Goal: Information Seeking & Learning: Learn about a topic

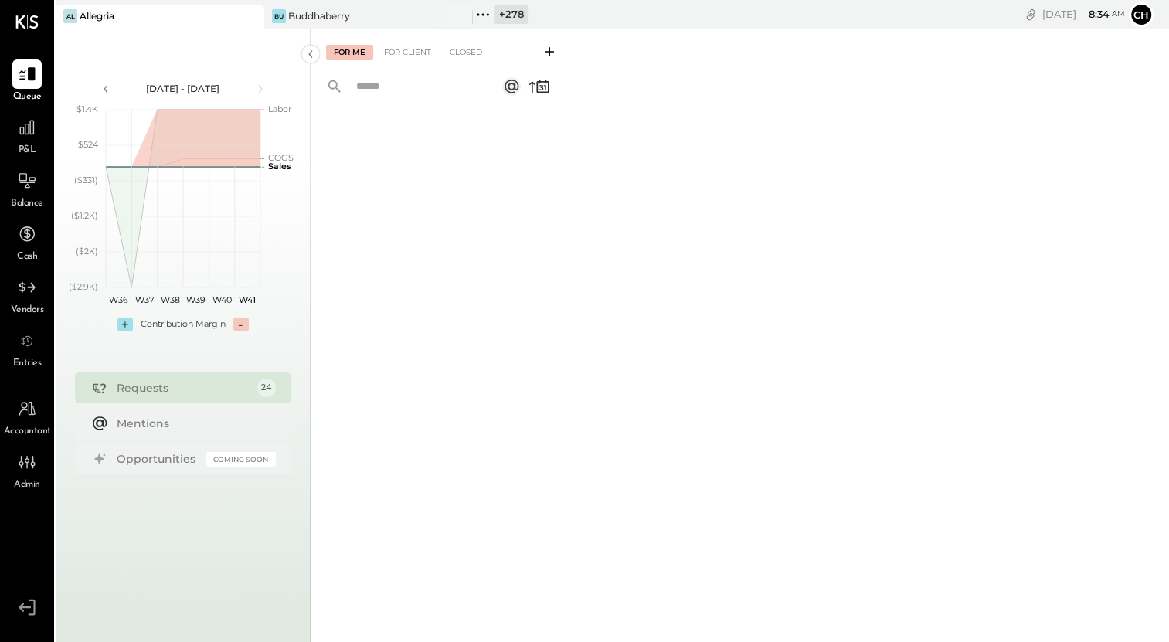
click at [486, 15] on icon at bounding box center [483, 15] width 20 height 20
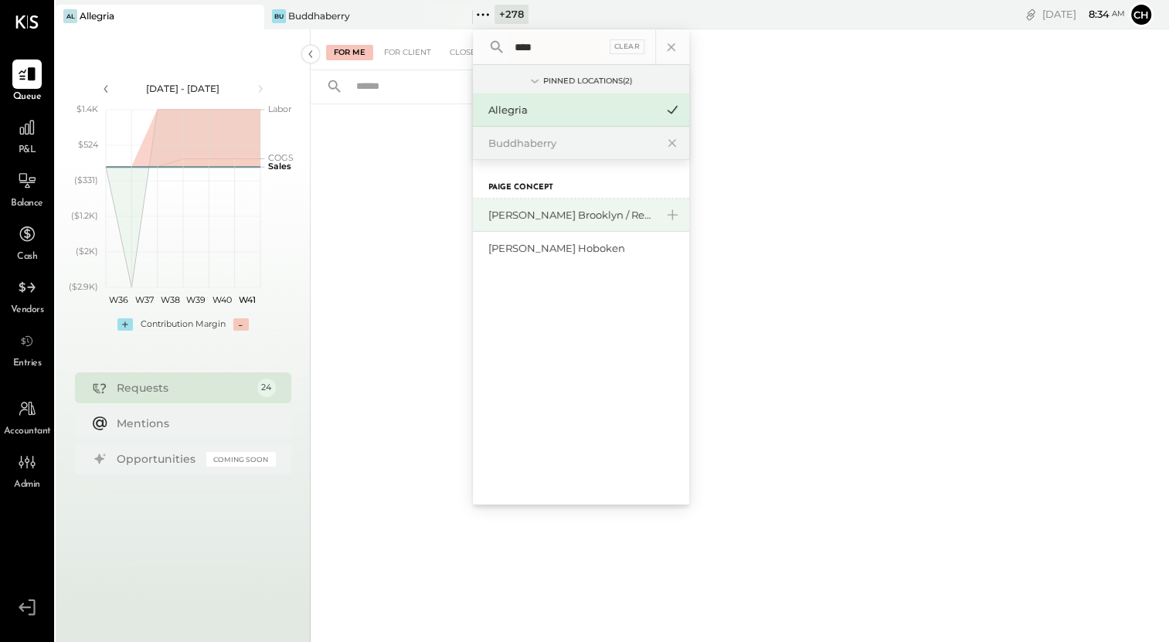
type input "****"
click at [554, 216] on div "[PERSON_NAME] Brooklyn / Rebel Cafe" at bounding box center [571, 215] width 167 height 15
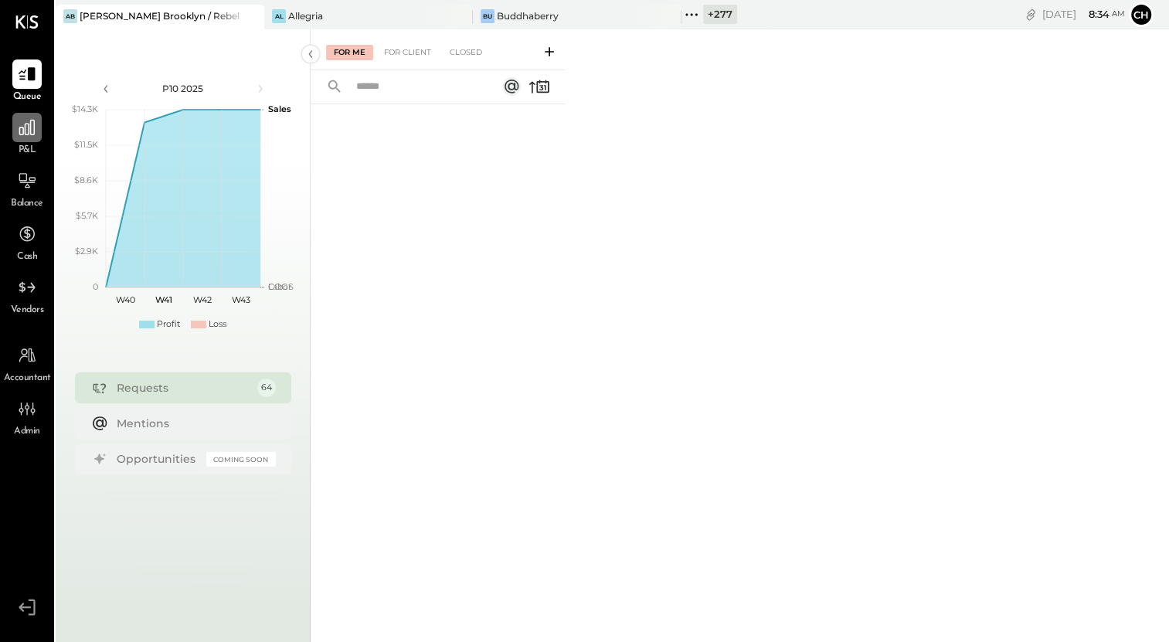
click at [22, 135] on icon at bounding box center [27, 127] width 20 height 20
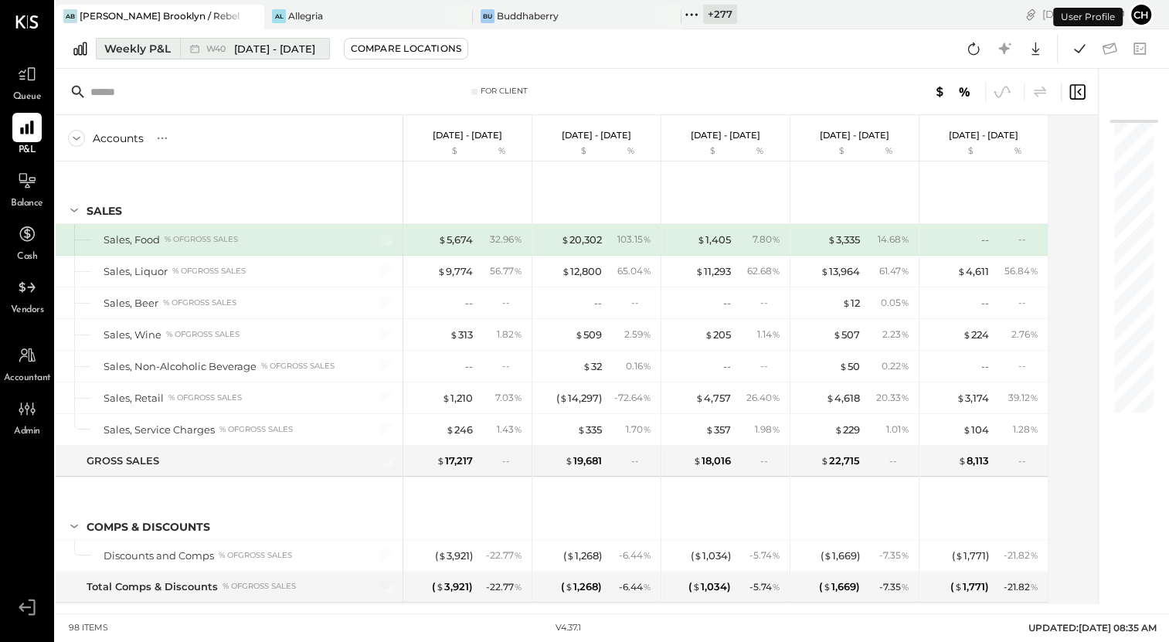
click at [177, 50] on button "Weekly P&L W40 [DATE] - [DATE]" at bounding box center [213, 49] width 234 height 22
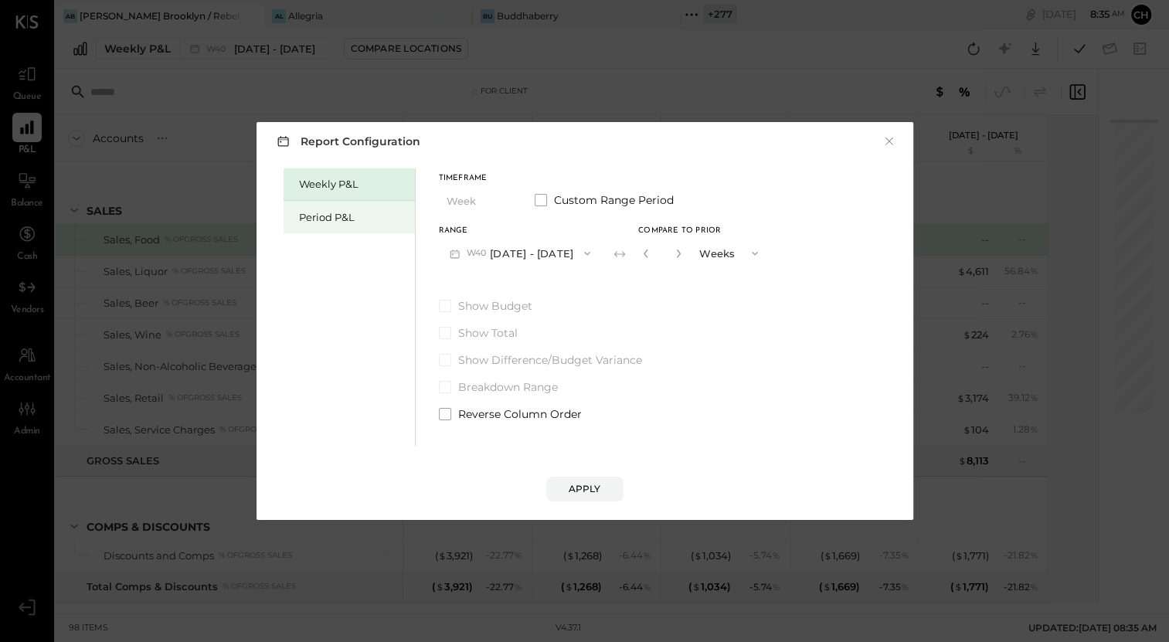
click at [345, 222] on div "Period P&L" at bounding box center [353, 217] width 108 height 15
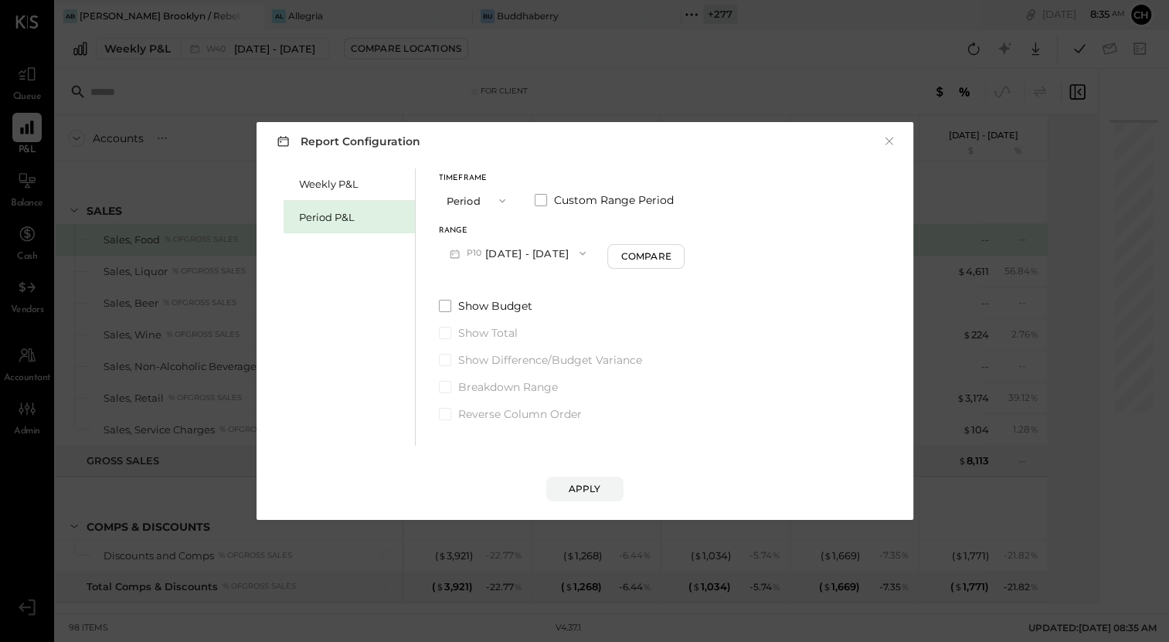
click at [538, 255] on button "P10 [DATE] - [DATE]" at bounding box center [518, 253] width 158 height 29
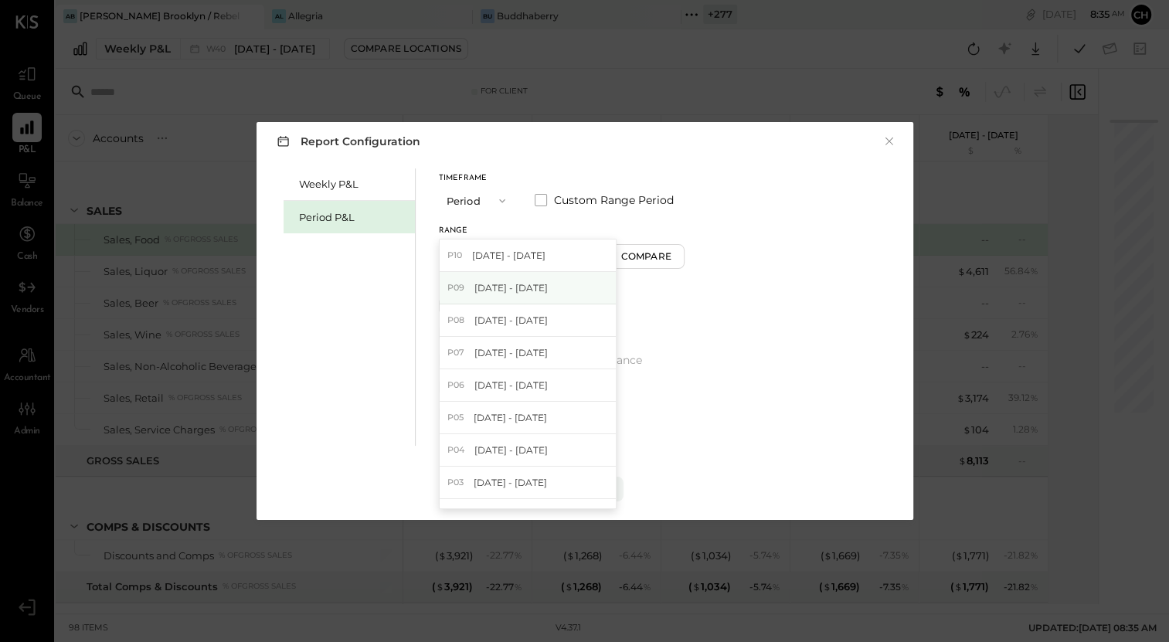
click at [546, 289] on span "[DATE] - [DATE]" at bounding box center [510, 287] width 73 height 13
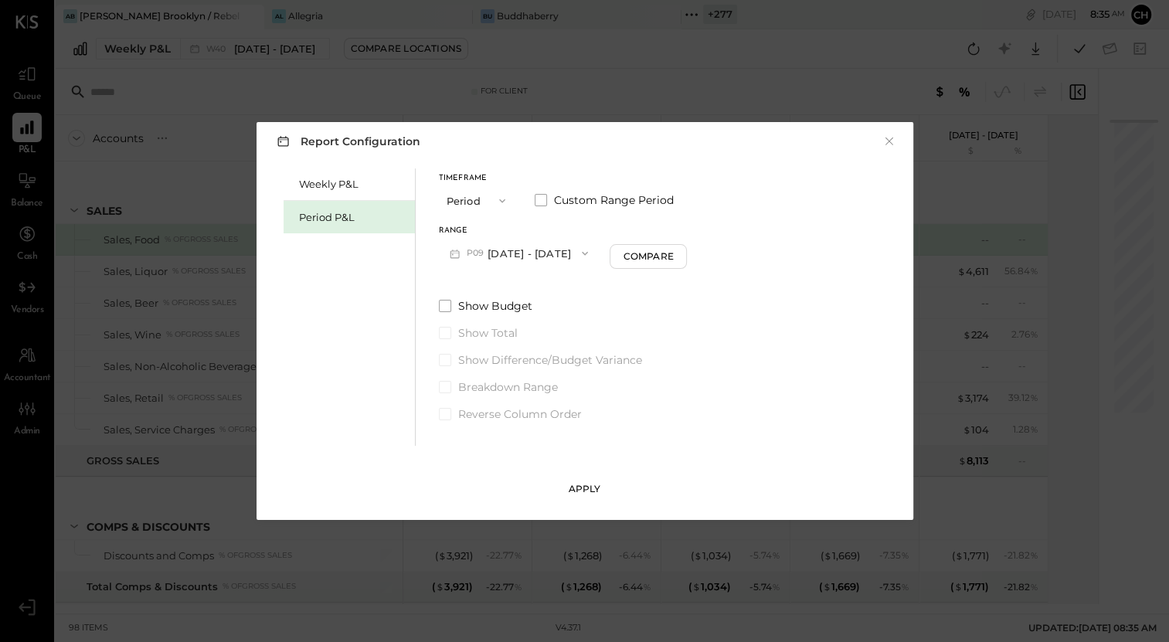
click at [589, 492] on div "Apply" at bounding box center [584, 488] width 32 height 13
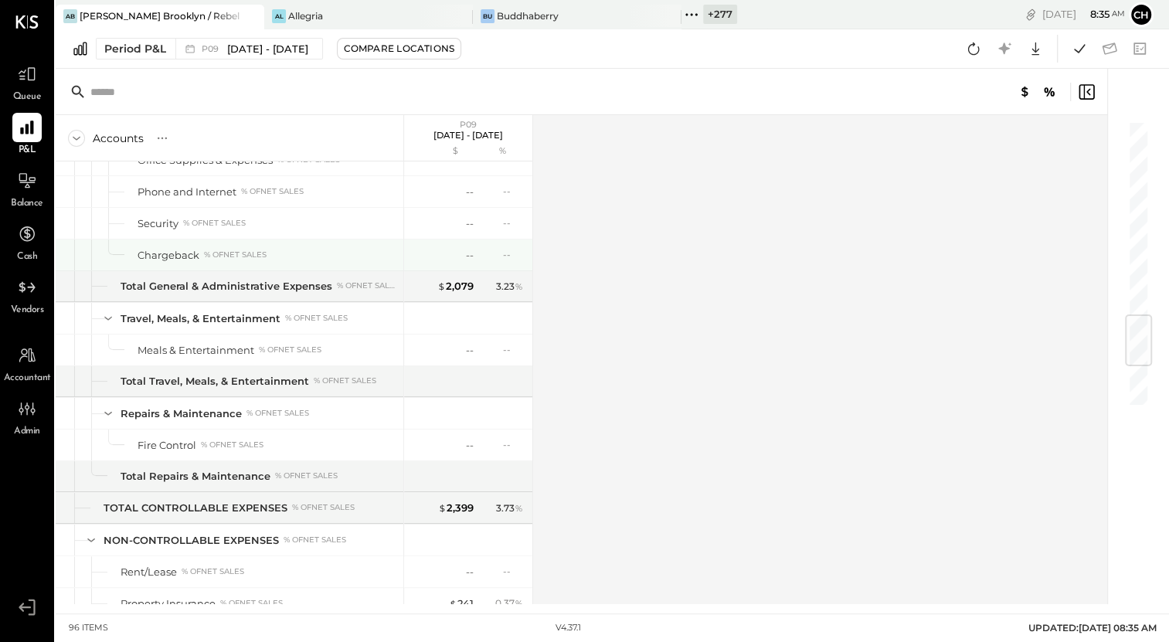
scroll to position [969, 0]
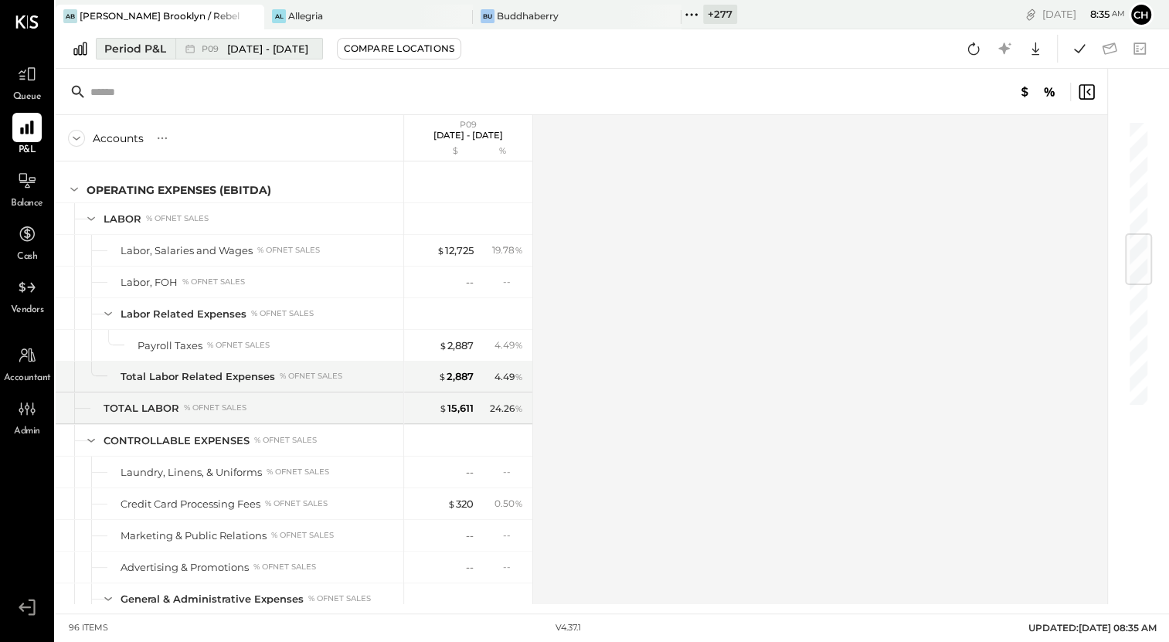
click at [308, 49] on span "[DATE] - [DATE]" at bounding box center [267, 49] width 81 height 15
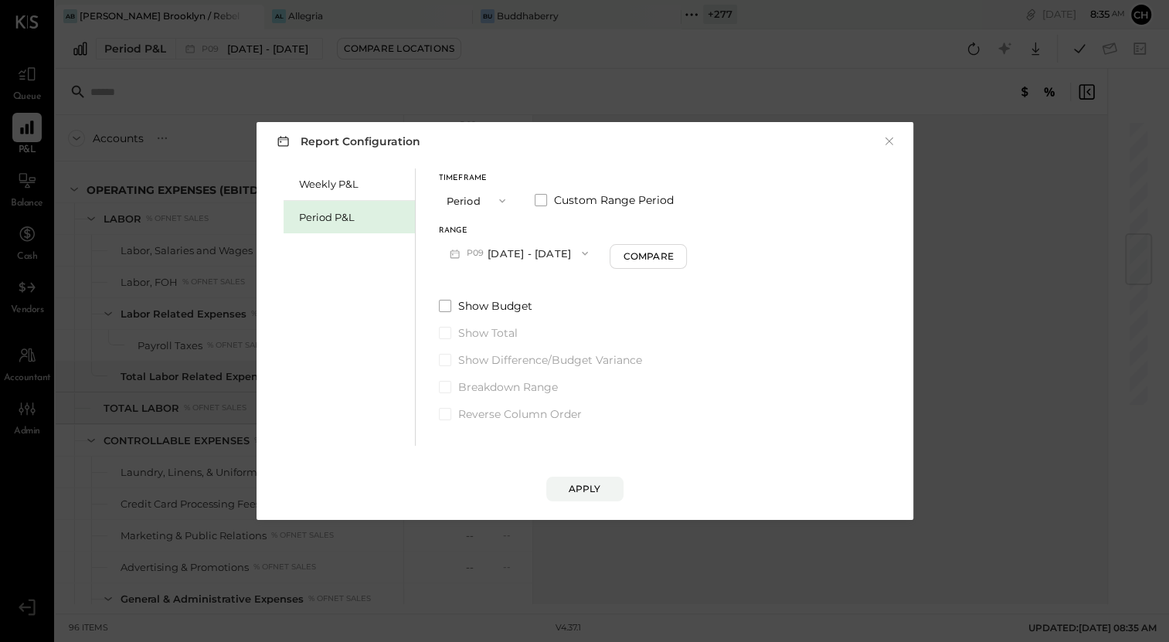
click at [570, 259] on button "P09 [DATE] - [DATE]" at bounding box center [519, 253] width 161 height 29
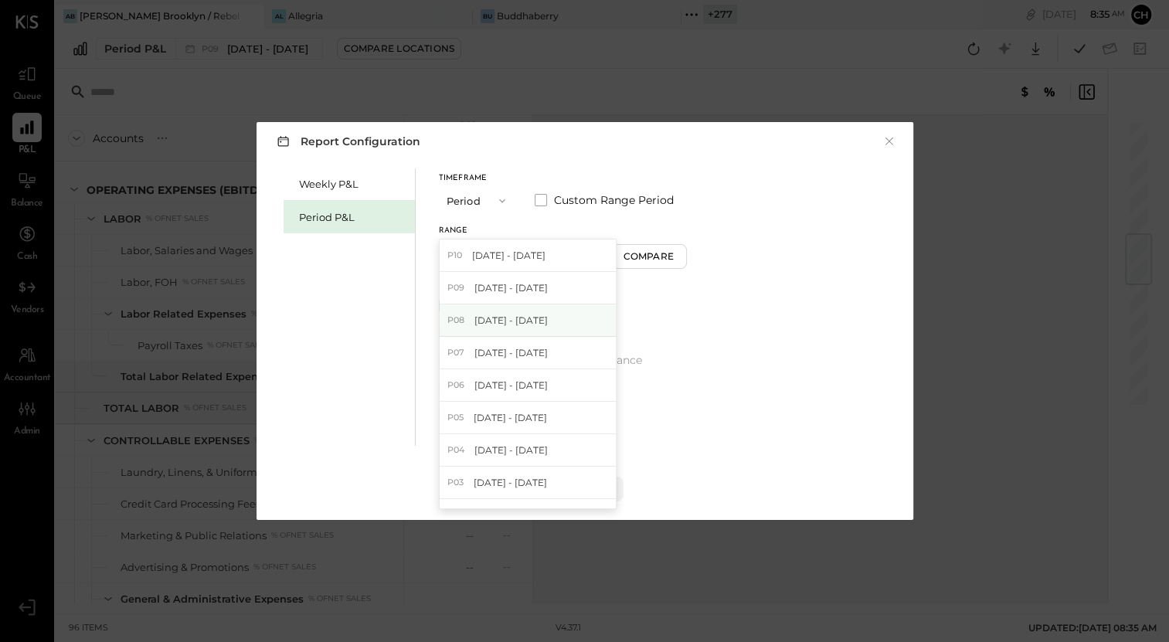
click at [575, 314] on div "P08 [DATE] - [DATE]" at bounding box center [527, 320] width 176 height 32
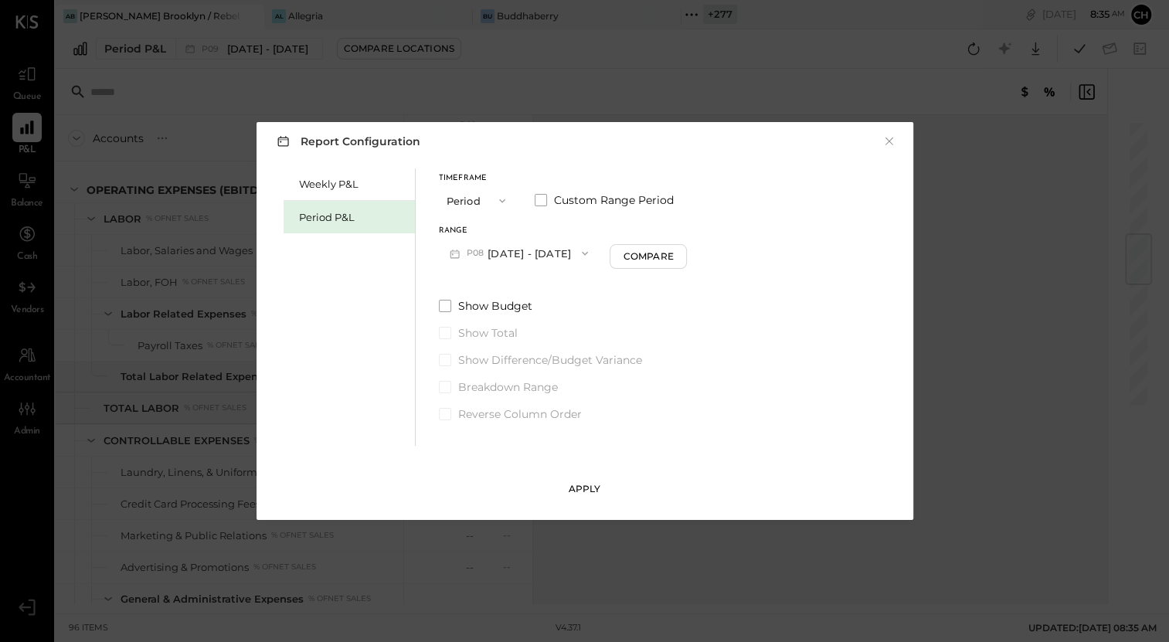
click at [590, 490] on div "Apply" at bounding box center [584, 488] width 32 height 13
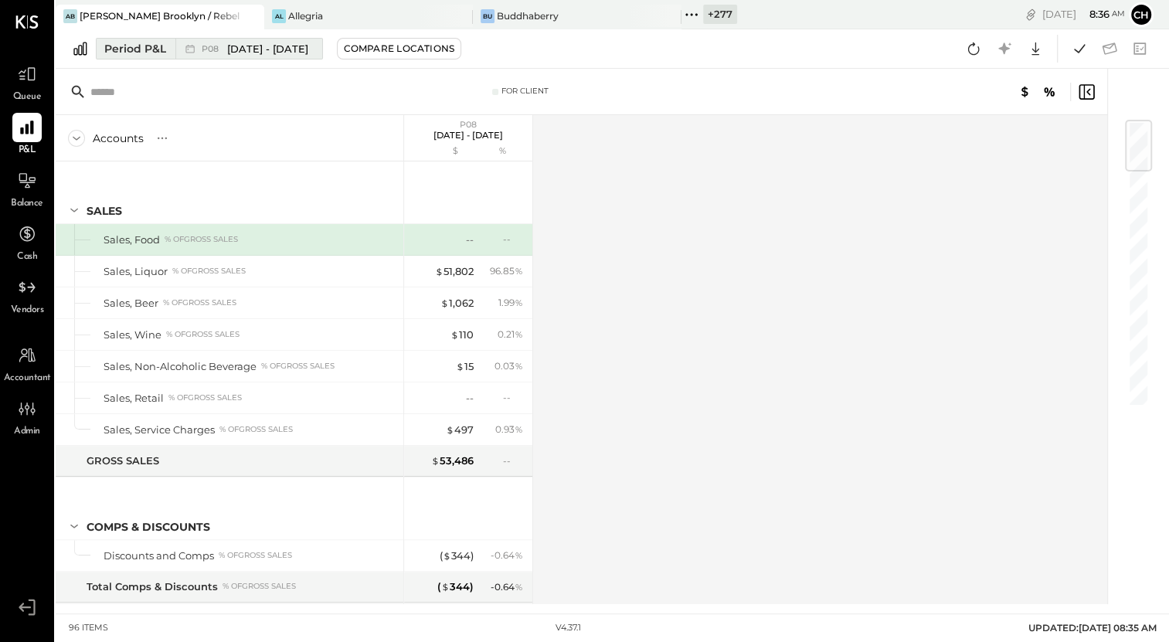
click at [308, 51] on span "[DATE] - [DATE]" at bounding box center [267, 49] width 81 height 15
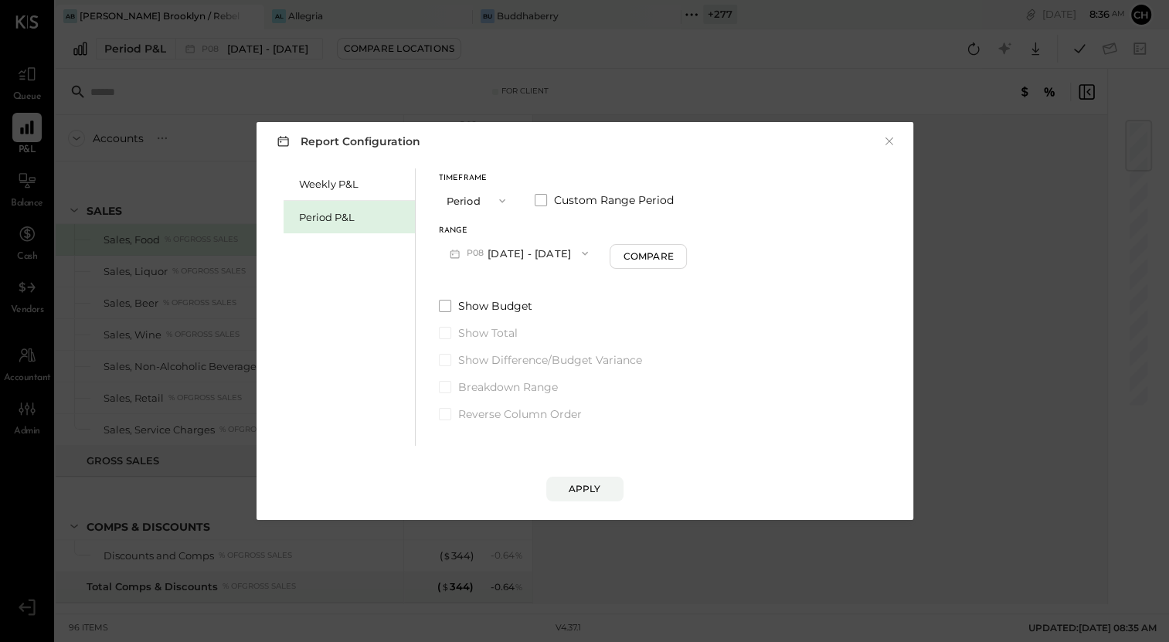
click at [556, 249] on button "P08 [DATE] - [DATE]" at bounding box center [519, 253] width 161 height 29
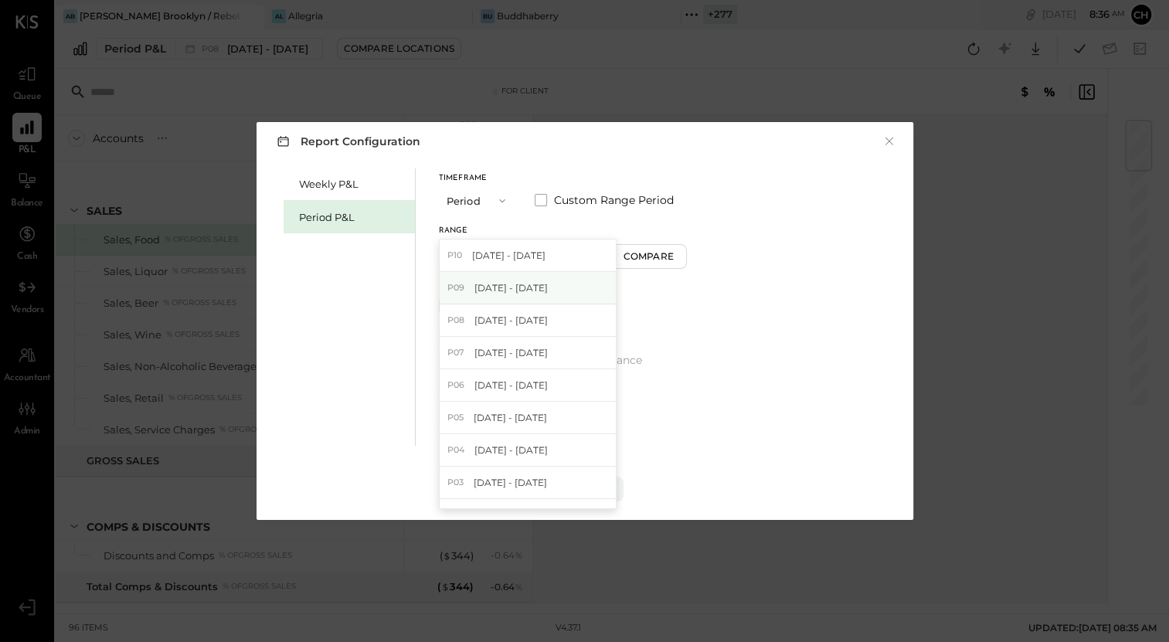
click at [548, 289] on span "[DATE] - [DATE]" at bounding box center [510, 287] width 73 height 13
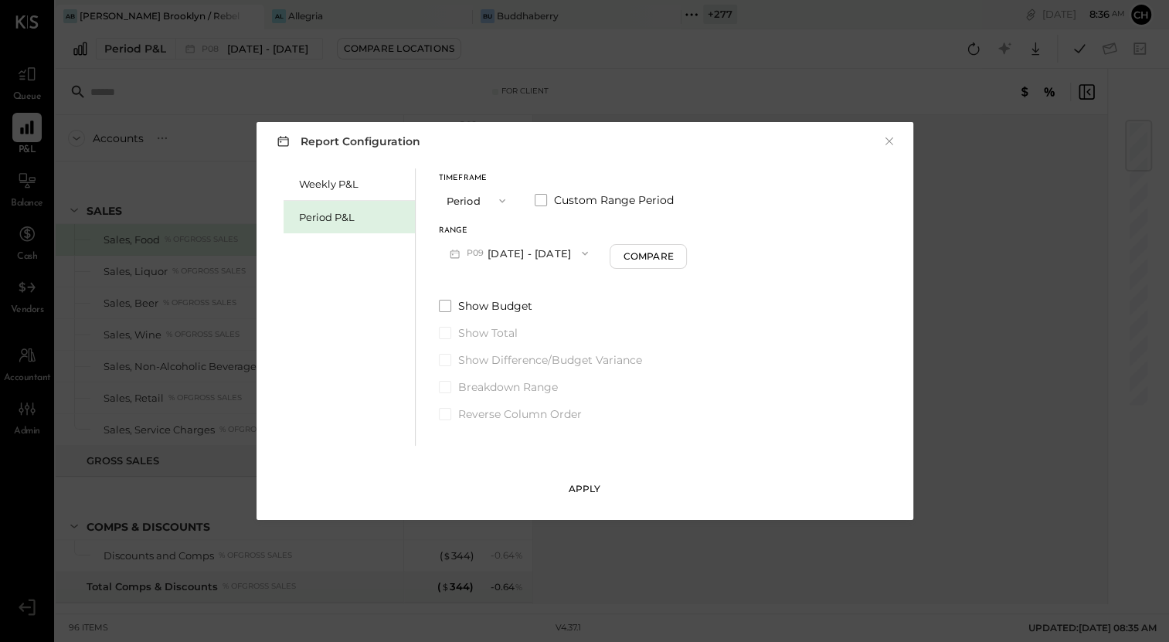
click at [595, 485] on div "Apply" at bounding box center [584, 488] width 32 height 13
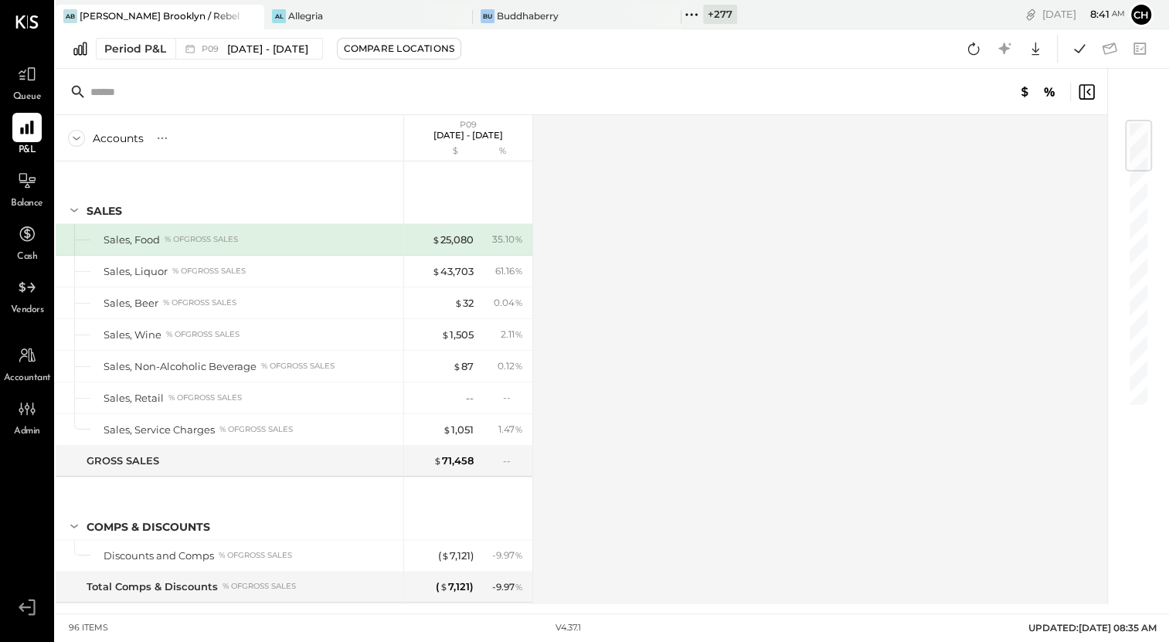
click at [689, 10] on icon at bounding box center [691, 15] width 20 height 20
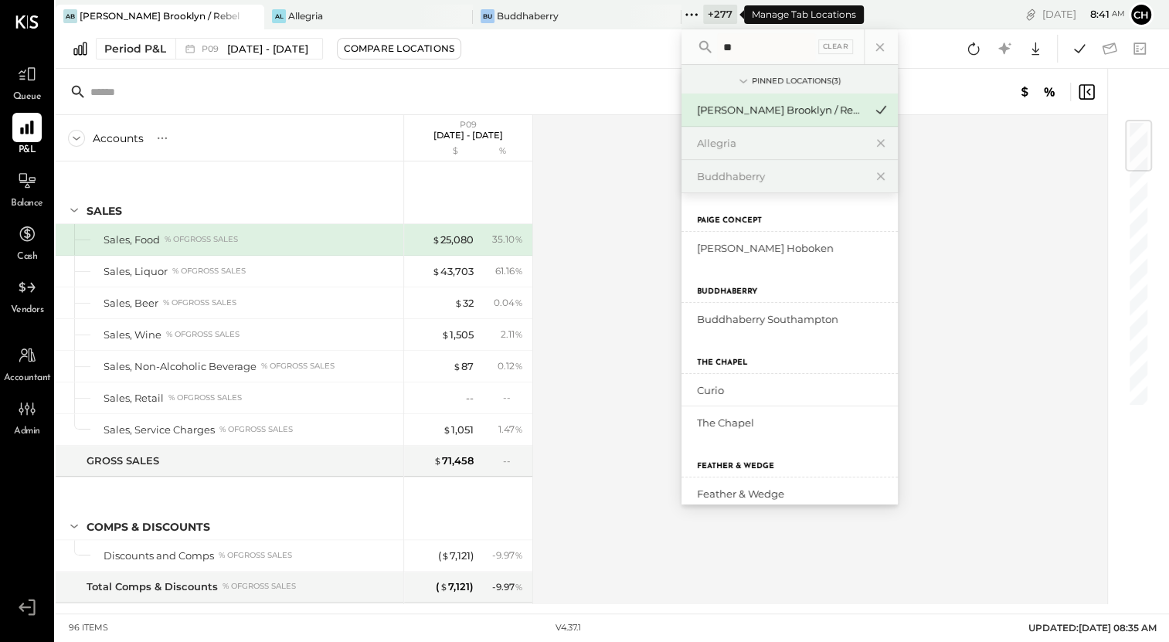
type input "*"
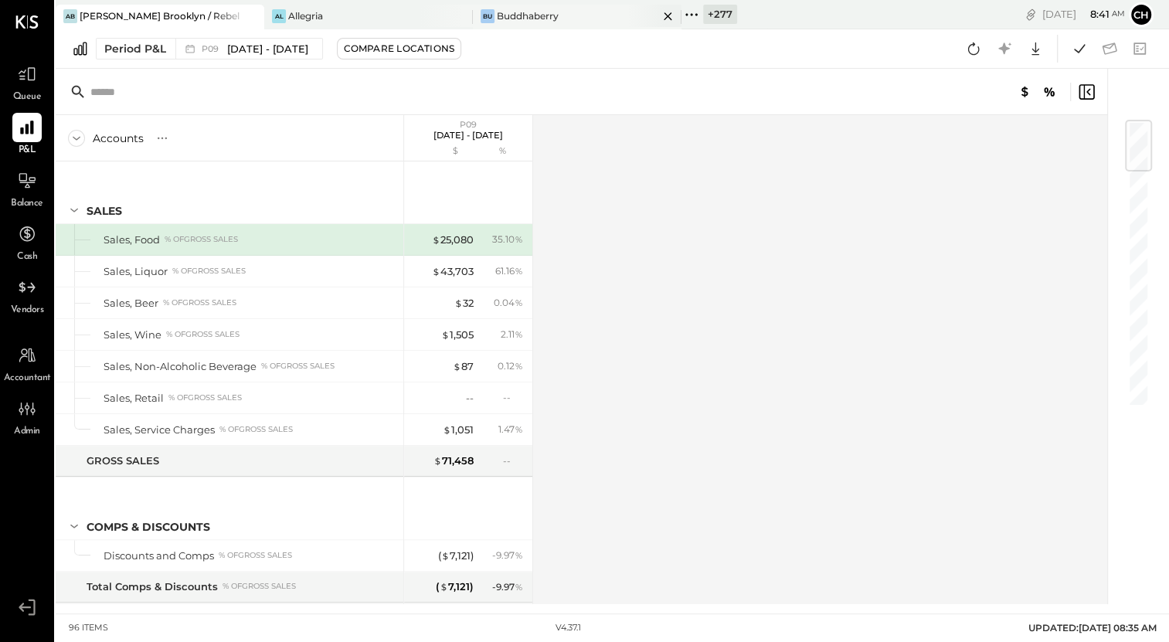
click at [653, 9] on div at bounding box center [654, 16] width 54 height 22
